Goal: Communication & Community: Answer question/provide support

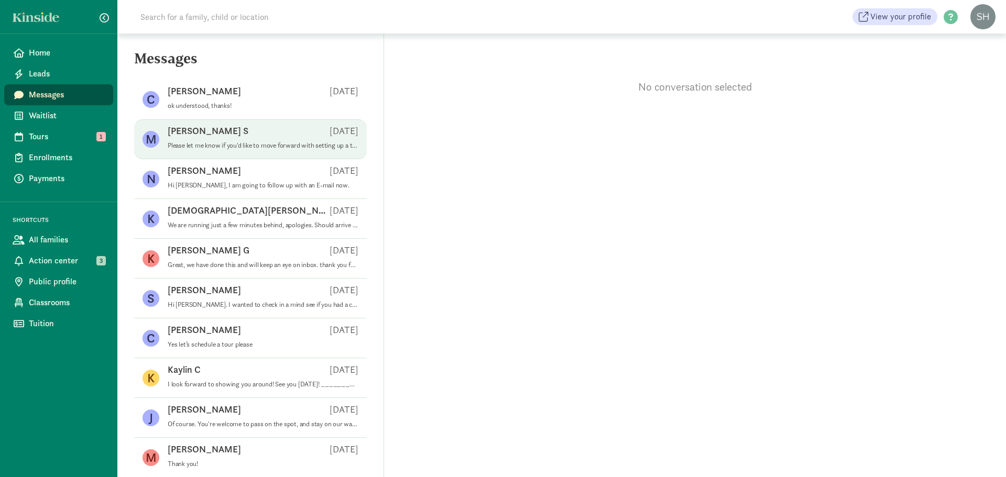
click at [235, 148] on p "Please let me know if you'd like to move forward with setting up a tour. I am a…" at bounding box center [263, 146] width 191 height 8
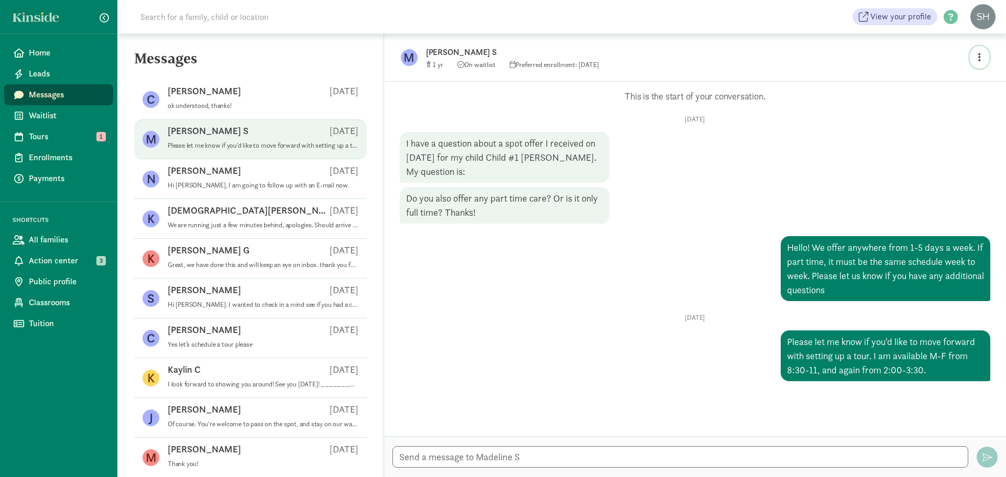
click at [982, 58] on button "button" at bounding box center [979, 57] width 19 height 23
click at [969, 85] on link "View family page" at bounding box center [957, 81] width 75 height 13
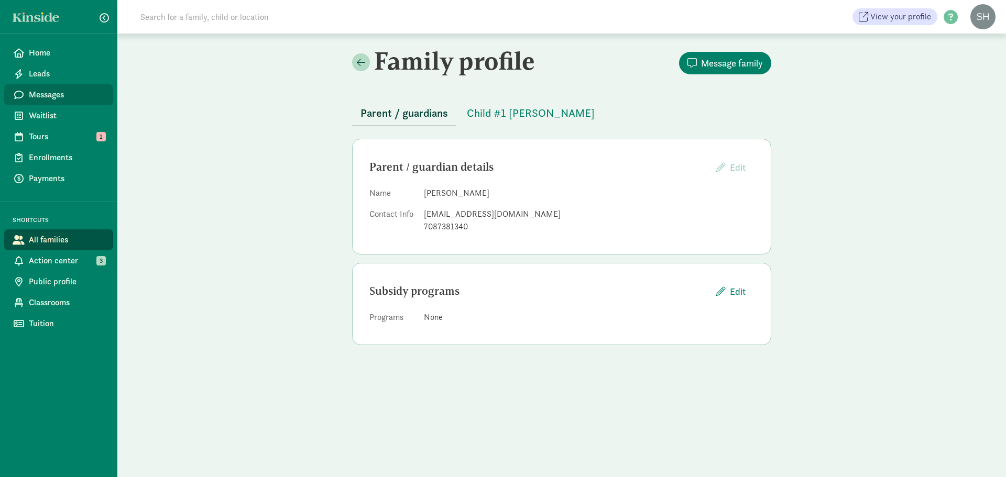
click at [59, 97] on span "Messages" at bounding box center [67, 95] width 76 height 13
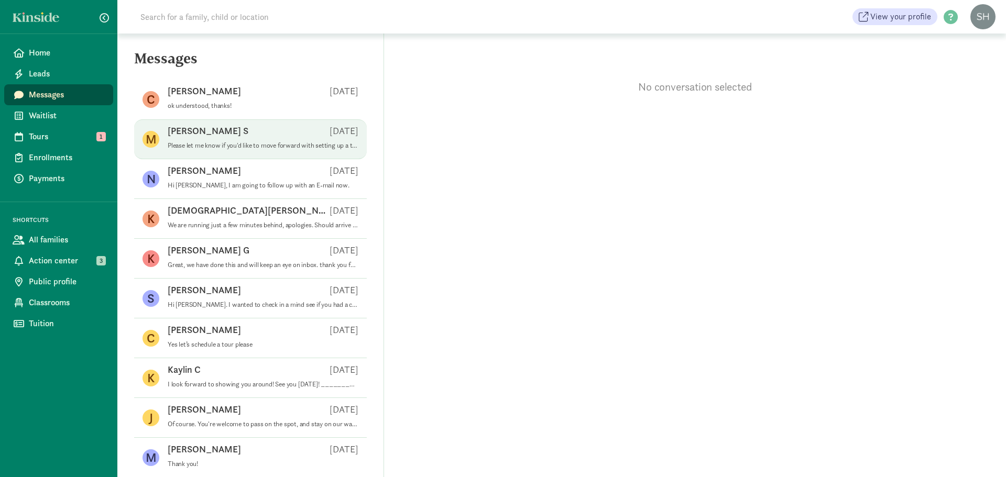
click at [235, 149] on p "Please let me know if you'd like to move forward with setting up a tour. I am a…" at bounding box center [263, 146] width 191 height 8
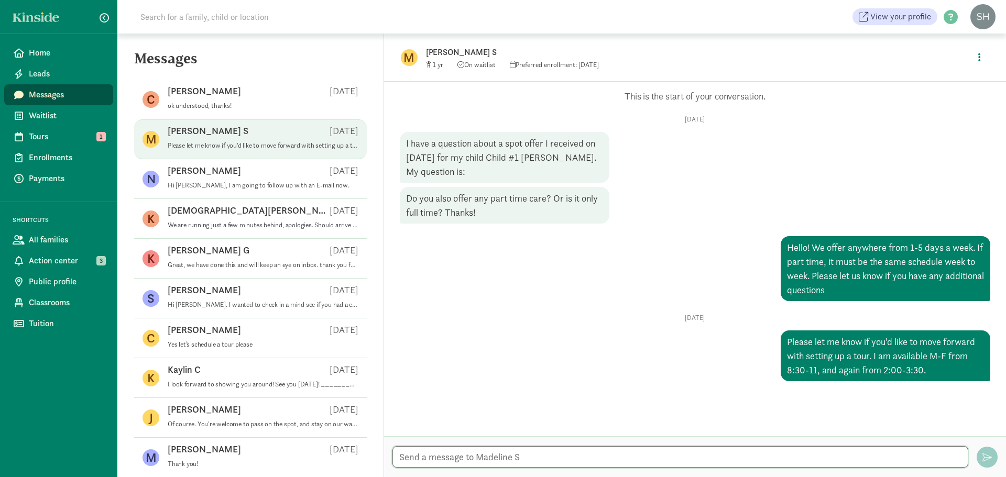
click at [577, 452] on textarea at bounding box center [681, 457] width 576 height 21
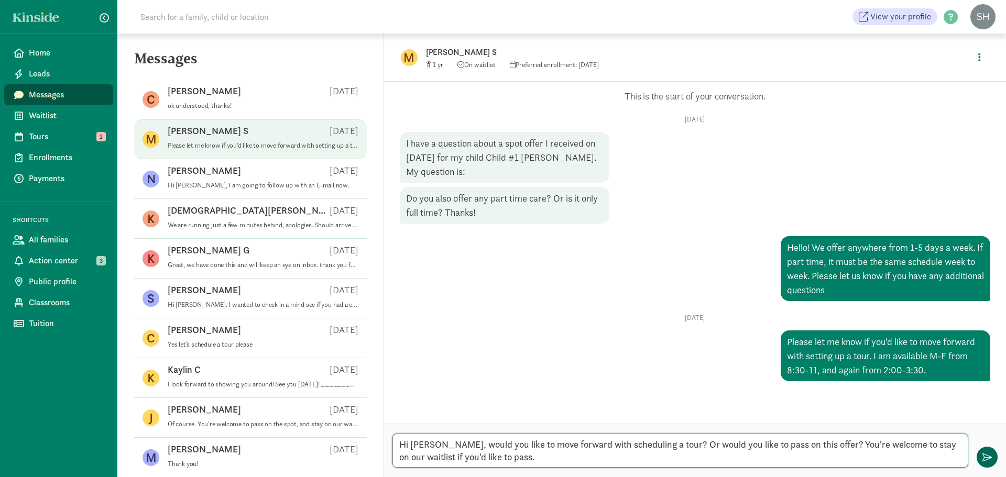
type textarea "Hi Madeline, would you like to move forward with scheduling a tour? Or would yo…"
click at [984, 456] on span "button" at bounding box center [987, 457] width 9 height 9
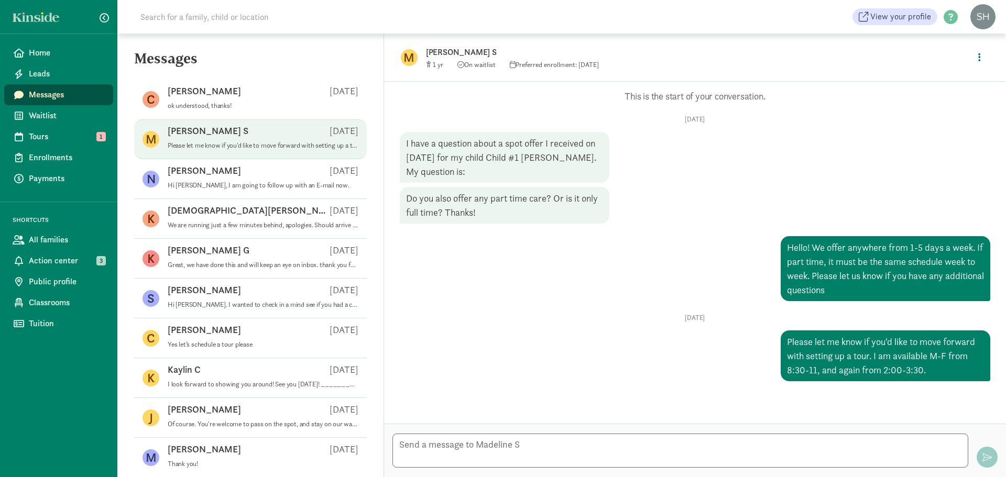
scroll to position [52, 0]
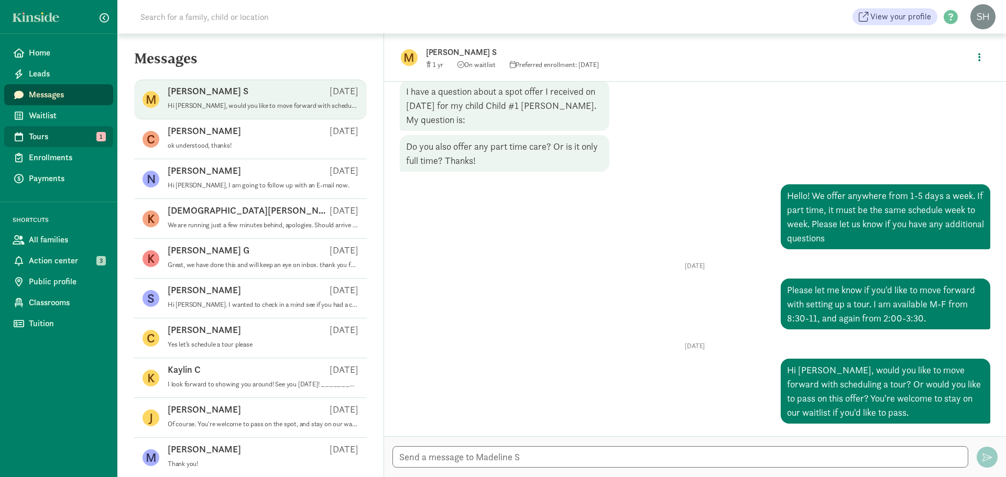
click at [68, 134] on span "Tours" at bounding box center [67, 137] width 76 height 13
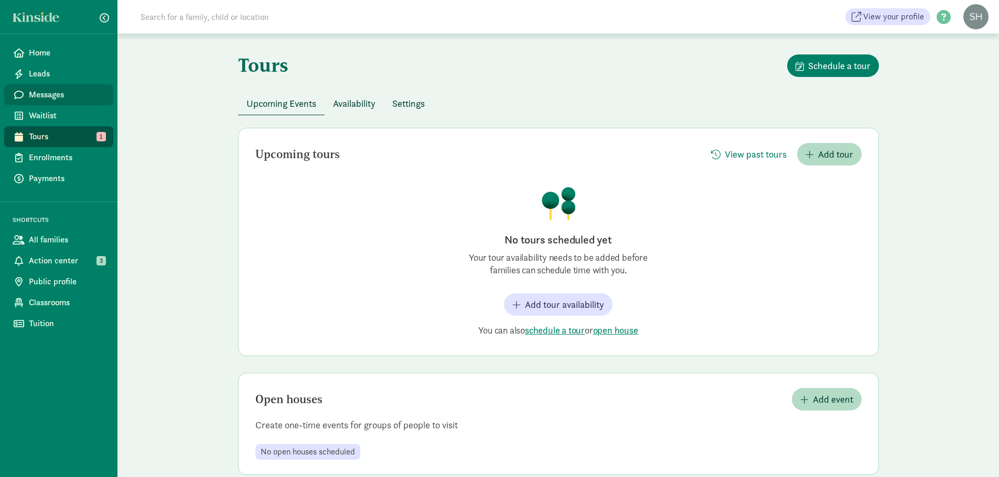
click at [39, 91] on span "Messages" at bounding box center [67, 95] width 76 height 13
